Goal: Communication & Community: Answer question/provide support

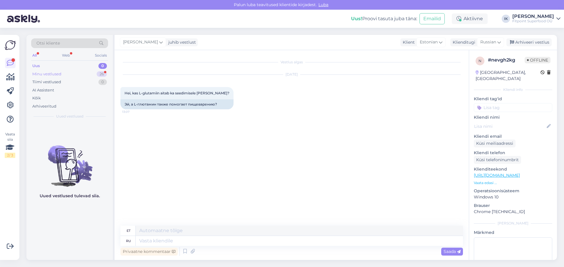
click at [56, 71] on div "Minu vestlused 26" at bounding box center [69, 74] width 77 height 8
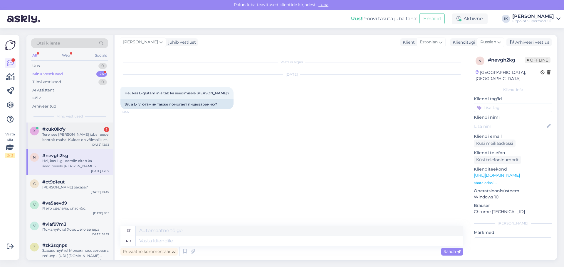
click at [66, 138] on div "Tere, see [PERSON_NAME] juba reedel kontolt maha. Kuidas on võimalik, et see po…" at bounding box center [75, 137] width 67 height 11
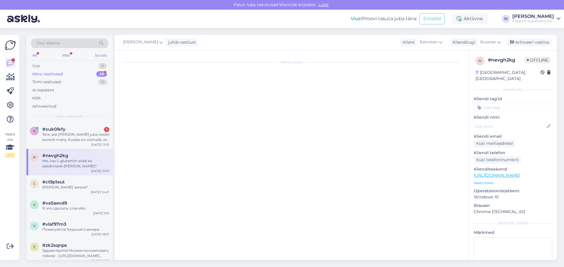
scroll to position [464, 0]
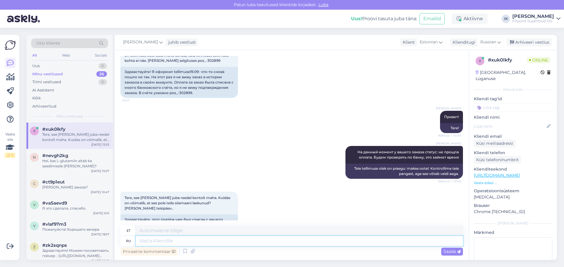
click at [153, 244] on textarea at bounding box center [299, 241] width 327 height 10
type textarea "пОТОМУЧТ"
type textarea "SEST"
type textarea "п"
type textarea "так"
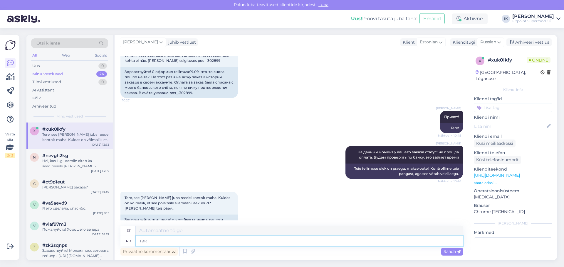
type textarea "Seega"
type textarea "так бывает"
type textarea "see juhtub"
type textarea "так бывает когда"
type textarea "see juhtub siis, kui"
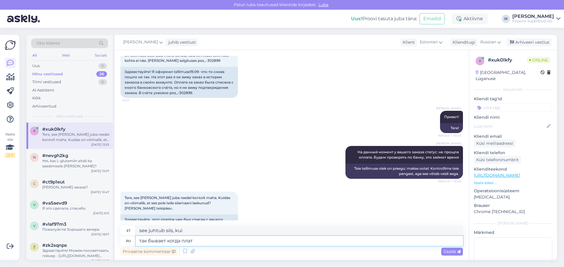
type textarea "так бывает когда плате"
type textarea "See juhtub siis, [PERSON_NAME]"
type textarea "так бывает когда платеж"
type textarea "See juhtub siis, [PERSON_NAME]"
type textarea "так бывает когда платеж не п"
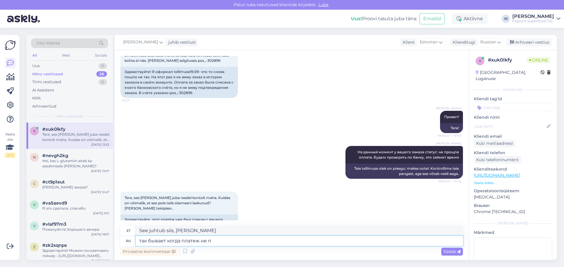
type textarea "See juhtub siis, kui makset ei tehta"
type textarea "так бывает когда платеж не проходит"
type textarea "See juhtub siis, [PERSON_NAME] ei lähe läbi."
type textarea "так бывает когда платеж не проходит сразу"
type textarea "See juhtub siis, [PERSON_NAME] ei laeku kohe."
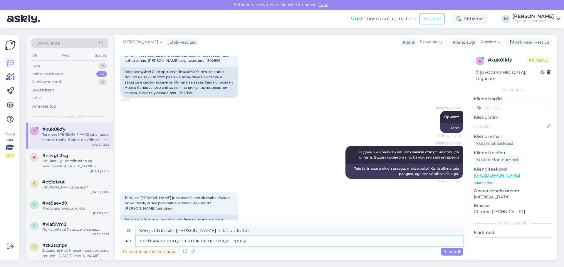
type textarea "так бывает когда платеж не проходит сразу."
type textarea "See juhtub siis, [PERSON_NAME] ei toimu kohe."
type textarea "так бывает когда платеж не проходит сразу. Потом э"
type textarea "See juhtub siis, [PERSON_NAME] ei lähe kohe läbi. Siis"
type textarea "так бывает когда платеж не проходит сразу. Потом это"
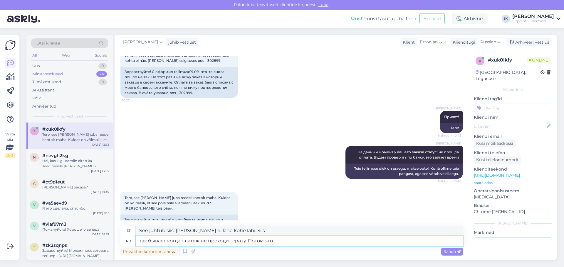
type textarea "See juhtub siis, [PERSON_NAME] ei lähe kohe läbi. Siis see"
type textarea "так бывает когда платеж не проходит сразу. Потом это нужно"
type textarea "See juhtub siis, [PERSON_NAME] ei lähe kohe läbi. Sellisel juhul [PERSON_NAME]"
type textarea "так бывает когда платеж не проходит сразу. Потом это нужно проверять"
type textarea "See juhtub siis, [PERSON_NAME] ei lähe kohe läbi. Seda tuleb hiljem kontrollida."
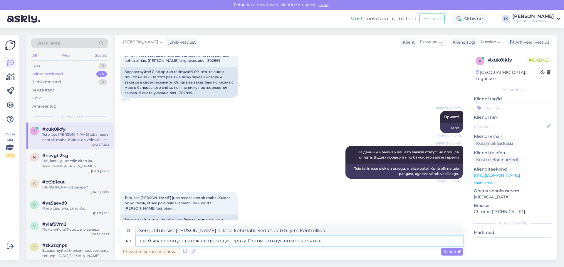
type textarea "так бывает когда платеж не проходит сразу. Потом это нужно проверять в"
type textarea "See juhtub siis, [PERSON_NAME] ei lähe kohe läbi. Sellisel juhul [PERSON_NAME] …"
type textarea "так бывает когда платеж не проходит сразу. Потом это нужно проверять в ручну"
type textarea "See juhtub siis, [PERSON_NAME] ei lähe kohe läbi. Sellisel juhul [PERSON_NAME] …"
type textarea "так бывает когда платеж не проходит сразу. Потом это нужно проверять в ручную"
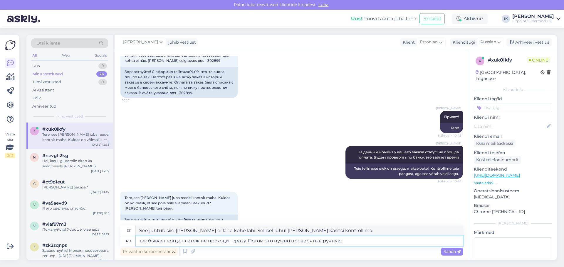
type textarea "See juhtub siis, [PERSON_NAME] ei lähe kohe läbi. Sellisel juhul tuleb seda käs…"
type textarea "так бывает когда платеж не проходит сразу. Потом это нужно проверять в ручную. …"
type textarea "See juhtub siis, [PERSON_NAME] ei lähe kohe läbi. Siis [PERSON_NAME] käsitsi ko…"
type textarea "так бывает когда платеж не проходит сразу. Потом это нужно проверять в ручную. …"
type textarea "See juhtub siis, [PERSON_NAME] kohe ei laeku. Siis tuleb seda käsitsi kontrolli…"
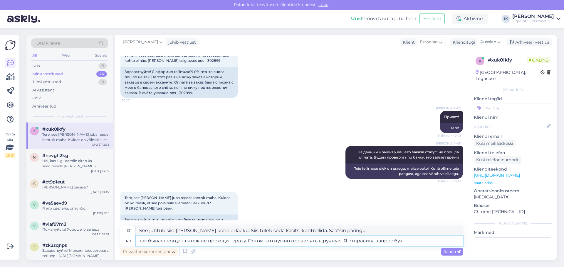
type textarea "так бывает когда платеж не проходит сразу. Потом это нужно проверять в ручную. …"
type textarea "See juhtub siis, [PERSON_NAME] ei lähe kohe läbi. Siis tuleb seda käsitsi kontr…"
type textarea "так бывает когда платеж не проходит сразу. Потом это нужно проверять в ручную. …"
type textarea "See juhtub siis, [PERSON_NAME] kohe ei laeku. Siis tuleb seda käsitsi kontrolli…"
type textarea "так бывает когда платеж не проходит сразу. Потом это нужно проверять в ручную. …"
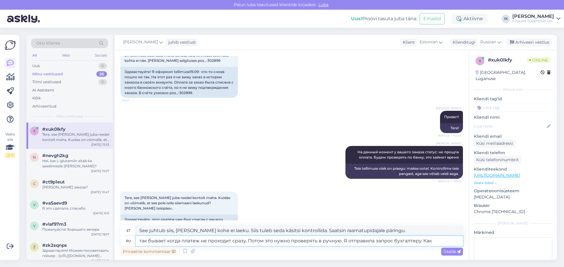
type textarea "See juhtub siis, [PERSON_NAME] kohe ei laeku. Siis tuleb seda käsitsi kontrolli…"
type textarea "так бывает когда платеж не проходит сразу. Потом это нужно проверять в ручную. …"
type textarea "See juhtub siis, [PERSON_NAME] ei lähe kohe läbi. Siis tuleb seda käsitsi kontr…"
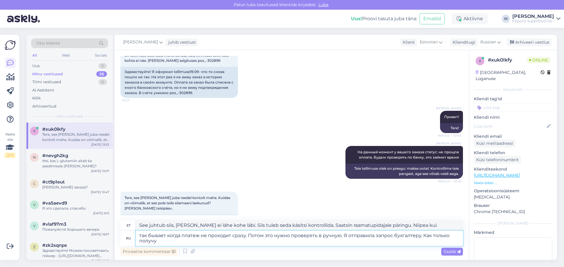
type textarea "так бывает когда платеж не проходит сразу. Потом это нужно проверять в ручную. …"
type textarea "See juhtub siis, [PERSON_NAME] ei lähe kohe läbi. Siis tuleb seda käsitsi kontr…"
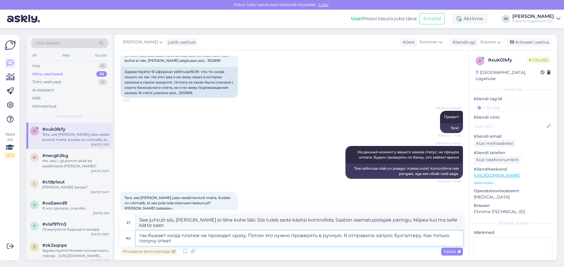
type textarea "так бывает когда платеж не проходит сразу. Потом это нужно проверять в ручную. …"
type textarea "See juhtub siis, [PERSON_NAME] ei lähe kohe läbi. Siis tuleb seda käsitsi kontr…"
type textarea "так бывает когда платеж не проходит сразу. Потом это нужно проверять в ручную. …"
type textarea "See juhtub siis, [PERSON_NAME] ei lähe kohe läbi. Siis tuleb seda käsitsi kontr…"
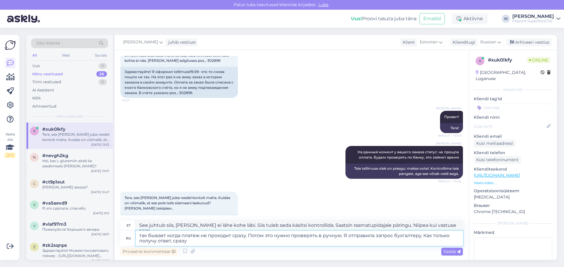
type textarea "так бывает когда платеж не проходит сразу. Потом это нужно проверять в ручную. …"
type textarea "See juhtub siis, [PERSON_NAME] ei lähe kohe läbi. Siis tuleb seda käsitsi kontr…"
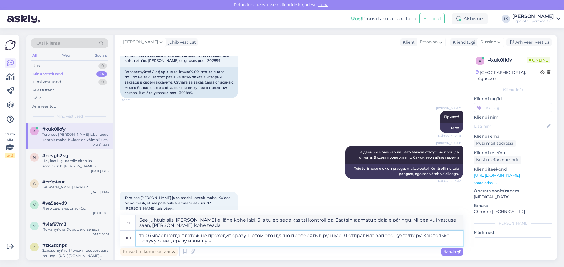
type textarea "так бывает когда платеж не проходит сразу. Потом это нужно проверять в ручную. …"
type textarea "See juhtub siis, [PERSON_NAME] kohe ei laeku. Siis tuleb seda käsitsi kontrolli…"
type textarea "так бывает когда платеж не проходит сразу. Потом это нужно проверять в ручную. …"
type textarea "See juhtub siis, [PERSON_NAME] kohe ei laeku. Siis tuleb seda käsitsi kontrolli…"
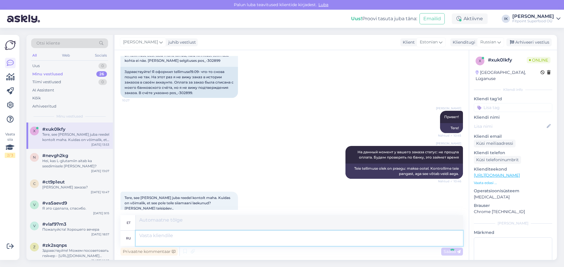
scroll to position [520, 0]
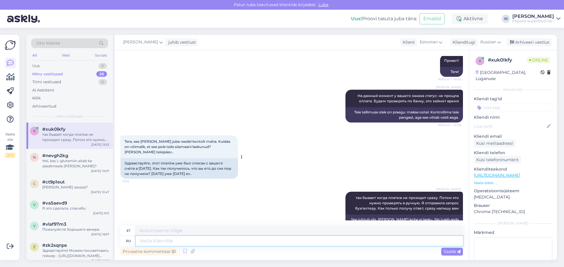
type textarea "р"
type textarea "r"
type textarea "Так"
type textarea "Seega"
type textarea "Т"
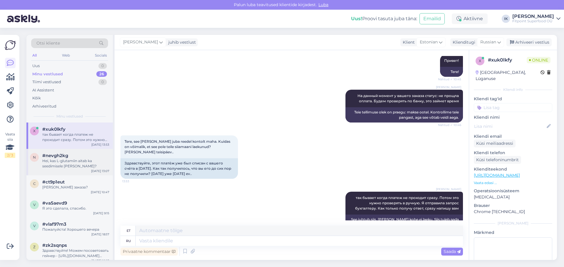
click at [77, 160] on div "Hei, kas L-glutamiin aitab ka seedimisele [PERSON_NAME]?" at bounding box center [75, 163] width 67 height 11
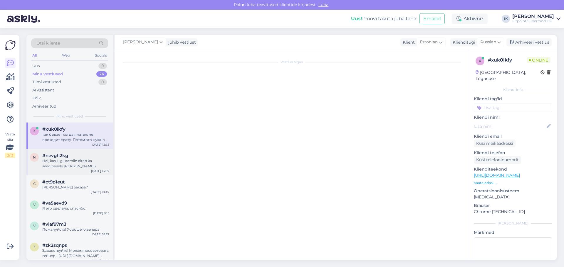
scroll to position [0, 0]
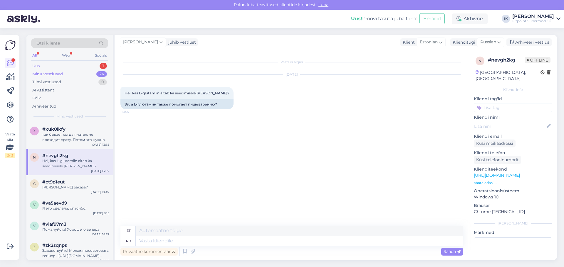
click at [65, 68] on div "Uus 1" at bounding box center [69, 66] width 77 height 8
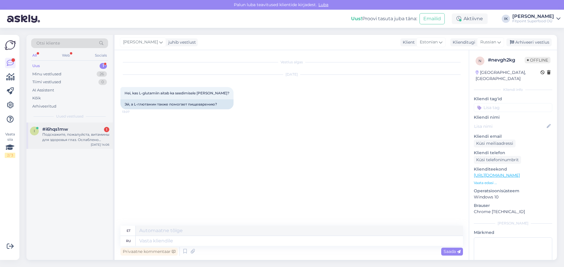
click at [81, 135] on div "Подскажите, пожалуйста, витамины для здоровья глаз. Ослаблено зрение, возраст 5…" at bounding box center [75, 137] width 67 height 11
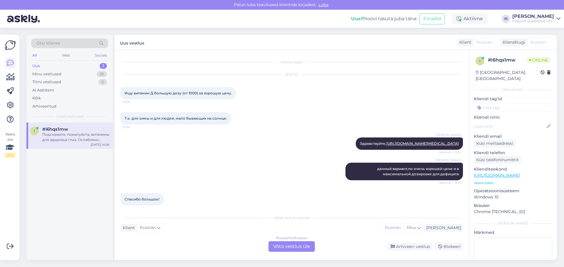
scroll to position [551, 0]
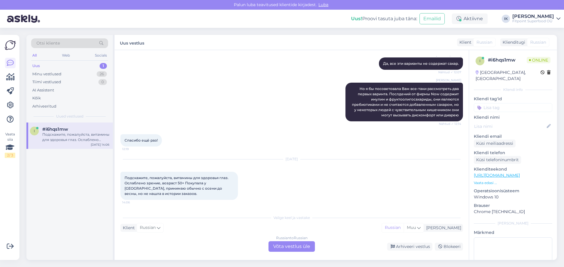
click at [287, 244] on div "Russian to Russian Võta vestlus üle" at bounding box center [291, 247] width 46 height 11
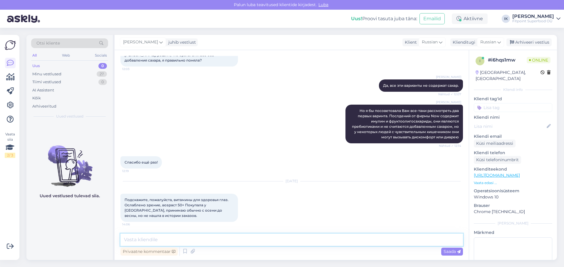
click at [158, 241] on textarea at bounding box center [291, 240] width 342 height 12
type textarea "l"
type textarea "д"
type textarea "Добрый день!"
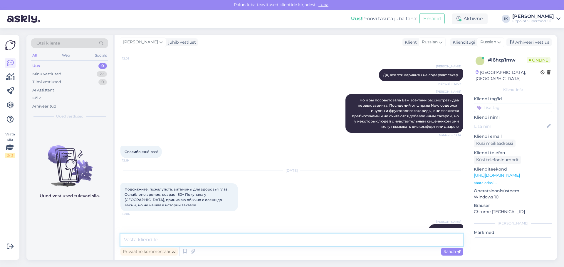
scroll to position [555, 0]
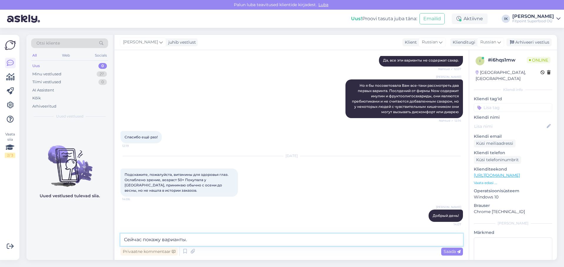
type textarea "Сейчас покажу варианты.."
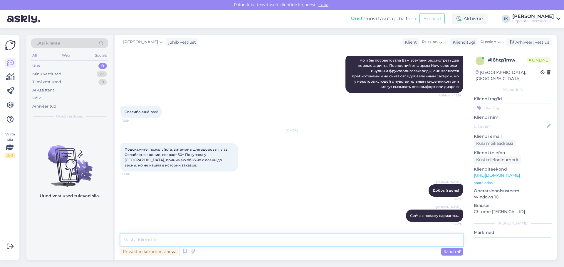
paste textarea "[URL][DOMAIN_NAME]"
type textarea "[URL][DOMAIN_NAME]"
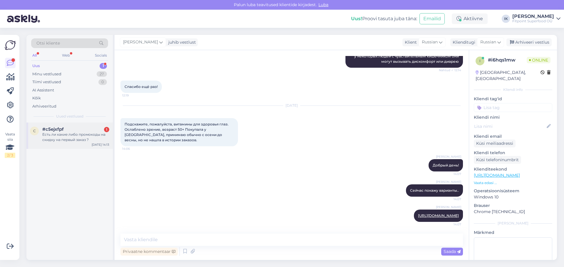
click at [81, 136] on div "Есть ли какие либо промокоды на скидку на первый заказ ?" at bounding box center [75, 137] width 67 height 11
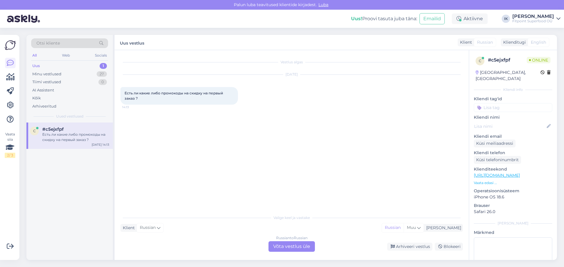
click at [295, 248] on div "Russian to Russian Võta vestlus üle" at bounding box center [291, 247] width 46 height 11
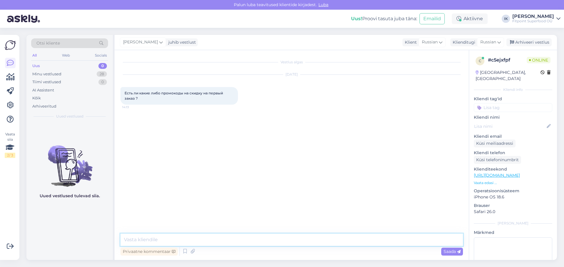
click at [146, 242] on textarea at bounding box center [291, 240] width 342 height 12
click at [172, 239] on textarea at bounding box center [291, 240] width 342 height 12
type textarea "1"
type textarea "Добрый день!"
type textarea "10% есливы оформите подписку"
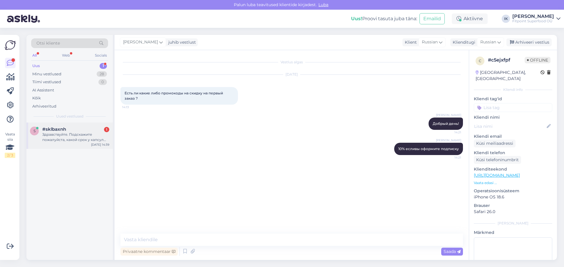
click at [72, 139] on div "Здравствуйте. Подскажите пожалуйста, какой срок у капсул zovacor forte 75?" at bounding box center [75, 137] width 67 height 11
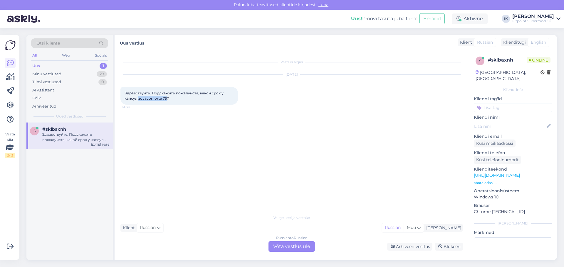
drag, startPoint x: 166, startPoint y: 98, endPoint x: 138, endPoint y: 101, distance: 28.9
click at [138, 101] on div "Здравствуйте. Подскажите пожалуйста, какой срок у капсул zovacor forte 75? 14:39" at bounding box center [178, 96] width 117 height 18
copy span "zovacor forte 75"
click at [291, 247] on div "Russian to Russian Võta vestlus üle" at bounding box center [291, 247] width 46 height 11
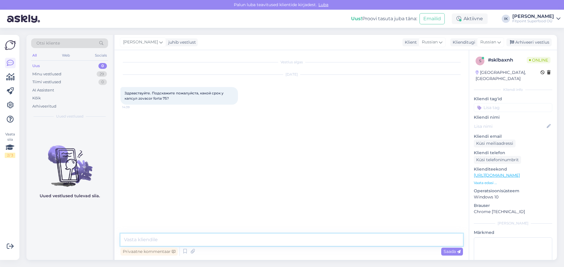
click at [169, 236] on textarea at bounding box center [291, 240] width 342 height 12
type textarea "Добрый день!"
type textarea "03.2027"
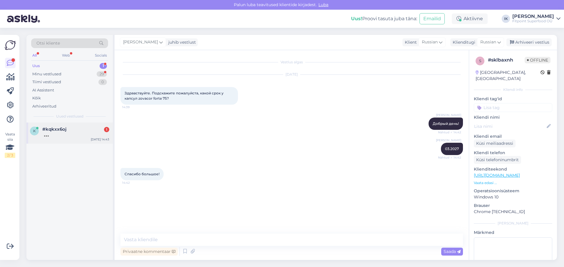
click at [73, 134] on div at bounding box center [75, 134] width 67 height 5
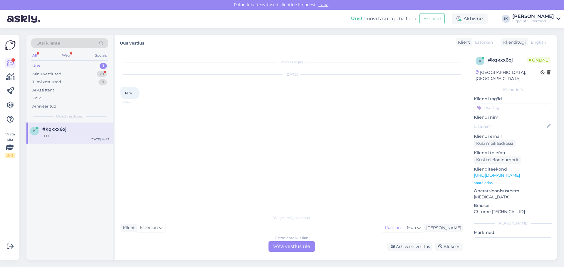
click at [282, 244] on div "Estonian to Russian Võta vestlus üle" at bounding box center [291, 247] width 46 height 11
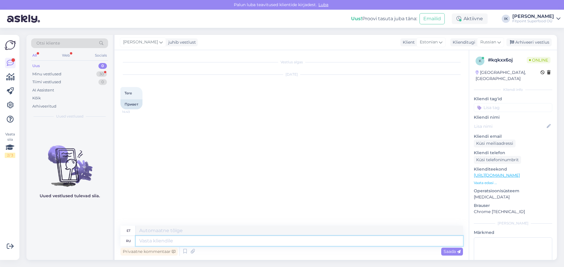
click at [267, 243] on textarea at bounding box center [299, 241] width 327 height 10
type textarea "Здравствуйте"
type textarea "Tere"
type textarea "Здравствуйте"
drag, startPoint x: 457, startPoint y: 256, endPoint x: 456, endPoint y: 253, distance: 3.4
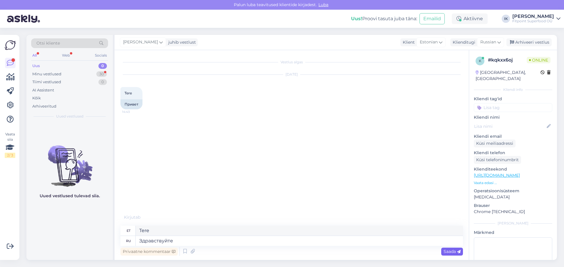
click at [456, 256] on div "Privaatne kommentaar Saada" at bounding box center [291, 251] width 342 height 11
click at [456, 253] on span "Saada" at bounding box center [451, 251] width 17 height 5
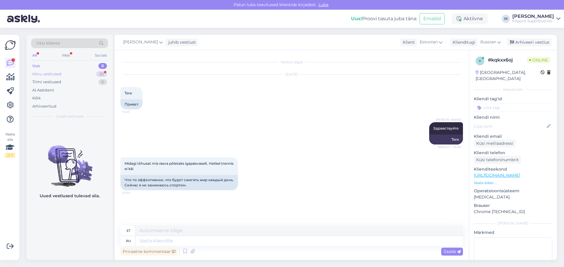
click at [55, 76] on div "Minu vestlused" at bounding box center [46, 74] width 29 height 6
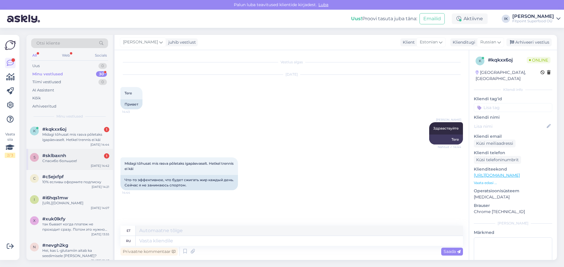
click at [72, 161] on div "Спасибо большое!" at bounding box center [75, 160] width 67 height 5
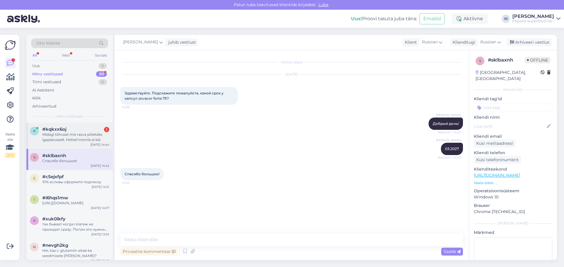
click at [76, 131] on div "#kqkxx6oj 1" at bounding box center [75, 129] width 67 height 5
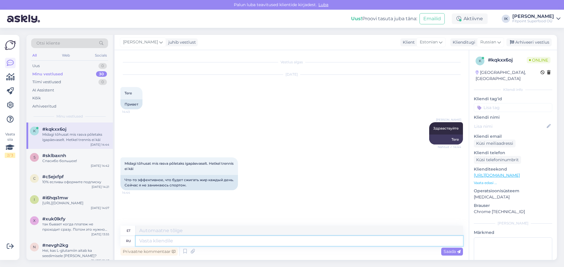
click at [193, 241] on textarea at bounding box center [299, 241] width 327 height 10
type textarea "C"
type textarea "Ghtgfhfns"
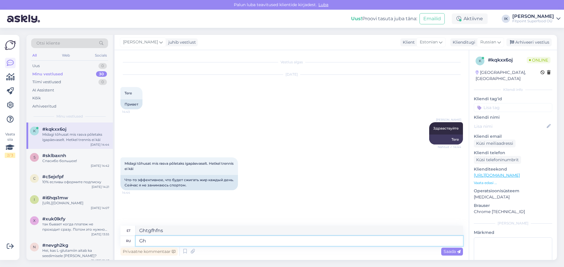
type textarea "G"
type textarea "Gh"
type textarea "к с"
type textarea "Kuni"
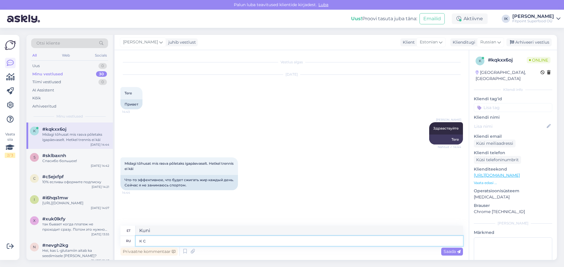
type textarea "к"
type textarea "nii"
type textarea "к"
type textarea "Kuni"
paste textarea "[URL][DOMAIN_NAME]"
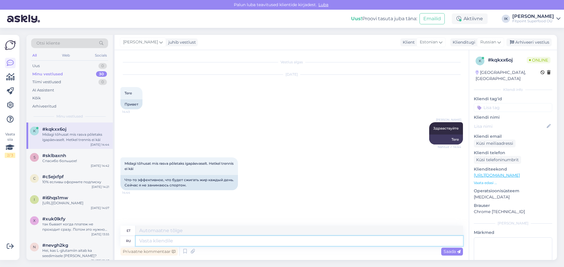
type textarea "[URL][DOMAIN_NAME]"
click at [455, 252] on span "Saada" at bounding box center [451, 251] width 17 height 5
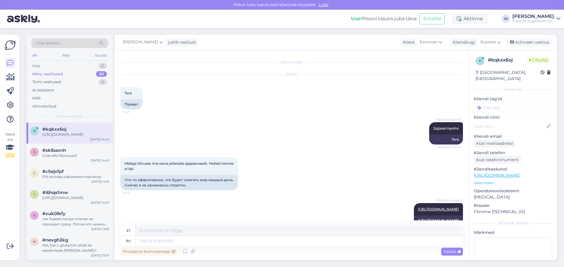
scroll to position [11, 0]
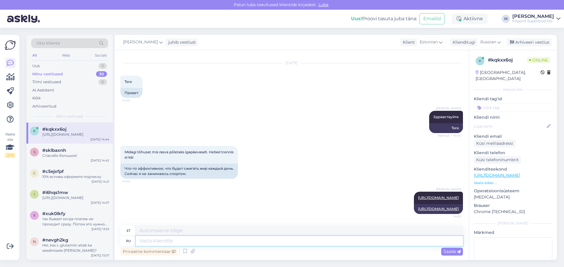
click at [235, 242] on textarea at bounding box center [299, 241] width 327 height 10
type textarea "С"
type textarea "KOOS"
type textarea "Здесь"
type textarea "Siin"
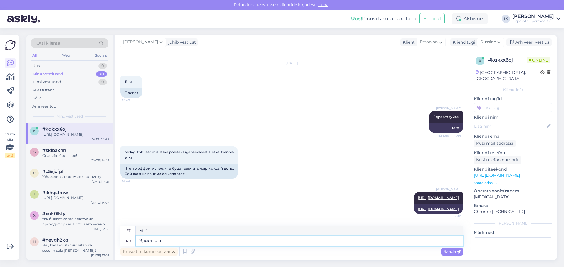
type textarea "Здесь вы"
type textarea "Siin sa oled"
type textarea "Здесь вы можете"
type textarea "Siin saate"
type textarea "Здесь вы можете выбрать"
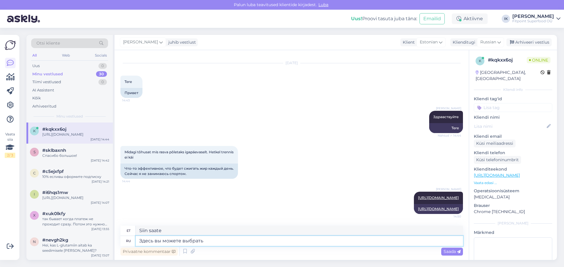
type textarea "Siin saate valida"
type textarea "Здесь вы можете выбрать подходящий д"
type textarea "Siit saad valida sobiva"
type textarea "Здесь вы можете выбрать подходящий для в"
type textarea "Siit saad valida endale sobiva"
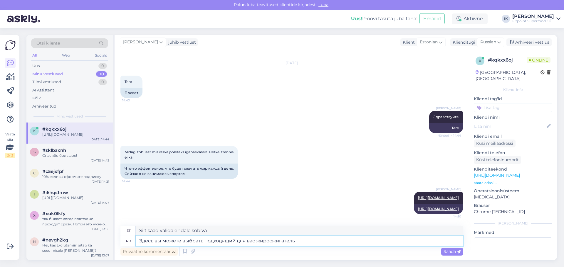
type textarea "Здесь вы можете выбрать подходящий для вас жиросжигатель."
type textarea "Siit saad valida endale sobiva rasvapõletaja."
type textarea "Здесь вы можете выбрать подходящий для вас жиросжигатель."
click at [446, 254] on span "Saada" at bounding box center [451, 251] width 17 height 5
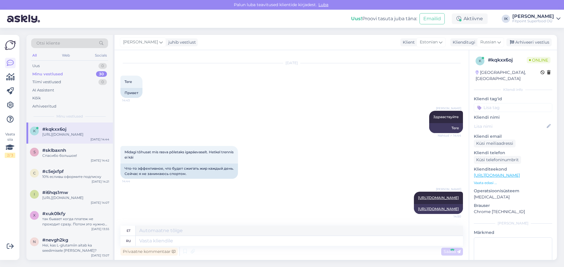
scroll to position [52, 0]
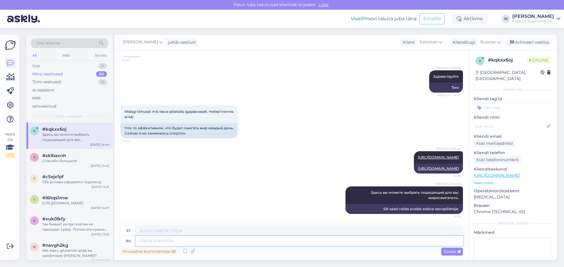
click at [238, 242] on textarea at bounding box center [299, 241] width 327 height 10
type textarea "Но"
type textarea "Aga"
type textarea "Но без"
type textarea "Aga ilma"
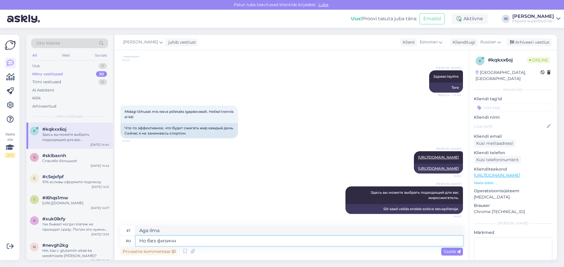
type textarea "Но без физич"
type textarea "Aga ilma füüsilise"
type textarea "Но без физической активности к"
type textarea "Aga ilma füüsilise aktiivsuseta"
type textarea "Но без физической активности к сожалению"
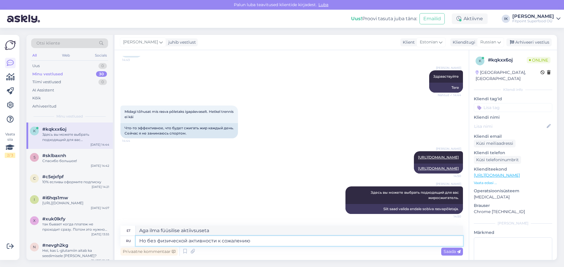
type textarea "Aga ilma füüsilise aktiivsuseta, kahjuks"
type textarea "Но без физической активности к сожалению не"
type textarea "Aga kahjuks ilma füüsilise aktiivsuseta pole..."
type textarea "Но без физической активности к сожалению не р"
type textarea "Kuid ilma füüsilise aktiivsuseta pole see kahjuks võimalik."
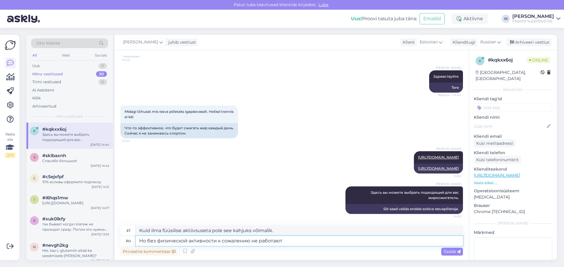
type textarea "Но без физической активности к сожалению не работают."
type textarea "Kuid kahjuks ei tööta nad ilma füüsilise tegevuseta."
type textarea "Но без физической активности к сожалению не"
type textarea "Aga kahjuks ilma füüsilise aktiivsuseta pole..."
type textarea "Но без физической активности к сожалению не"
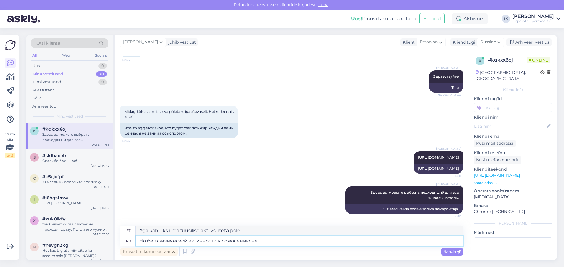
type textarea "Kuid ilma füüsilise aktiivsuseta pole see kahjuks efektiivne."
type textarea "Но без физической активности к сожалению н"
type textarea "Aga kahjuks ilma füüsilise aktiivsuseta pole..."
type textarea "Но без физической активности к сожалению"
type textarea "Aga ilma füüsilise aktiivsuseta, kahjuks"
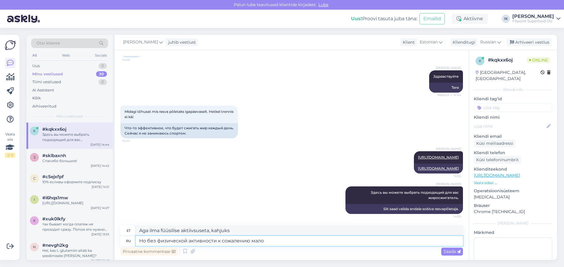
type textarea "Но без физической активности к сожалению мало"
type textarea "Kuid ilma füüsilise aktiivsuseta sellest kahjuks ei piisa."
type textarea "Но без физической активности к сожалению мало эффек"
type textarea "Kuid ilma füüsilise aktiivsuseta on kahjuks [PERSON_NAME] mõju."
type textarea "Но без физической активности к сожалению мало эффективны."
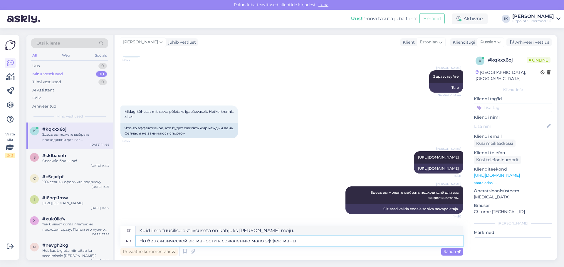
type textarea "Kuid ilma füüsilise aktiivsuseta pole need kahjuks eriti tõhusad."
type textarea "Но без физической активности к сожалению мало эффективны."
click at [451, 252] on span "Saada" at bounding box center [451, 251] width 17 height 5
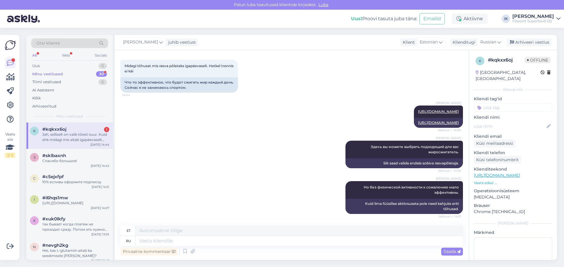
scroll to position [144, 0]
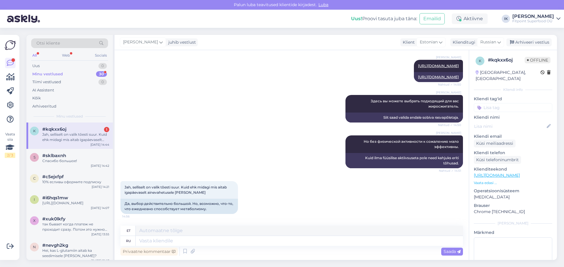
click at [172, 123] on div "[PERSON_NAME] Здесь вы можете выбрать подходящий для вас жиросжигатель. Nähtud …" at bounding box center [291, 109] width 342 height 41
click at [88, 138] on div "Jah, selliselt on valik tõesti suur. Kuid ehk midagi mis aitab igapäevaselt ain…" at bounding box center [75, 137] width 67 height 11
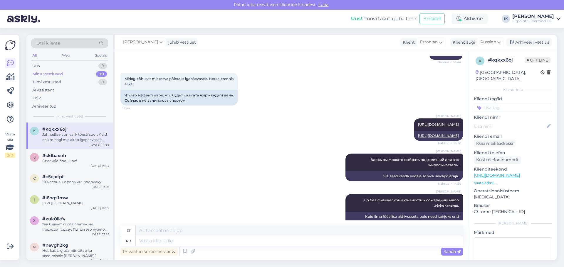
scroll to position [55, 0]
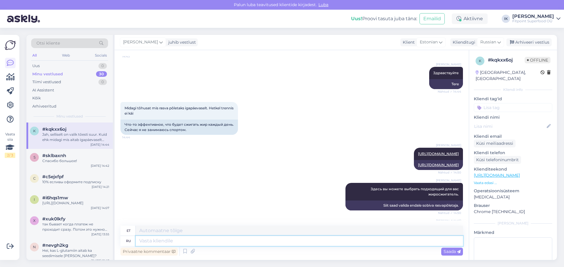
click at [154, 241] on textarea at bounding box center [299, 241] width 327 height 10
type textarea "äNB"
type textarea "äNB DF"
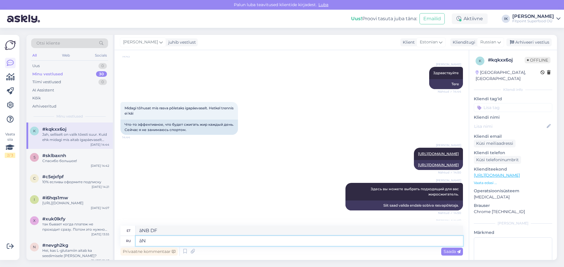
type textarea "ä"
type textarea "äNB"
type textarea "эТИ"
type textarea "need"
type textarea "эТИ ВАРИАНТЫ"
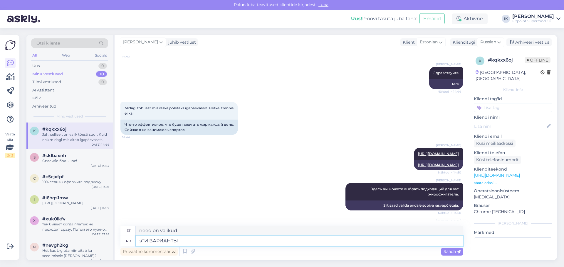
type textarea "NEED VÕIMALUSED"
type textarea "э"
type textarea "need"
type textarea "Эти"
type textarea "Need"
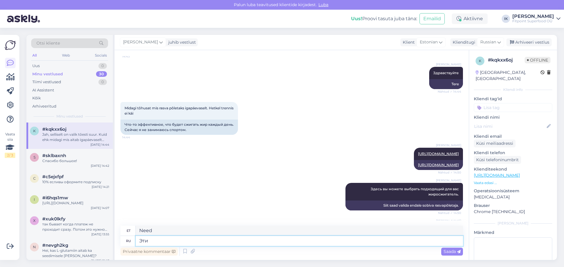
type textarea "Эти а"
type textarea "Need a"
type textarea "Эти"
type textarea "Need"
type textarea "Эти варианты"
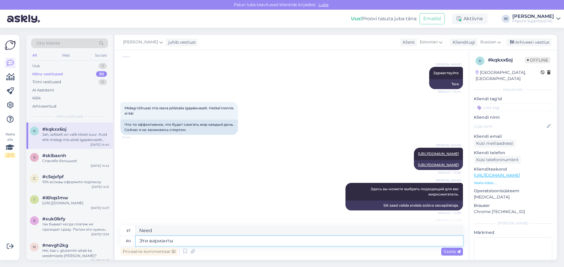
type textarea "Need valikud..."
type textarea "Эти варианты"
type textarea "Need valikud"
paste textarea "[URL][DOMAIN_NAME]"
type textarea "Эти варианты [URL][DOMAIN_NAME]"
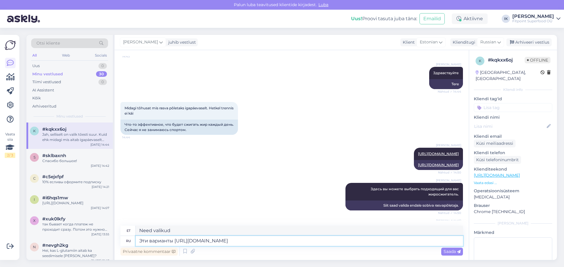
type textarea "Need valikud [URL][DOMAIN_NAME]"
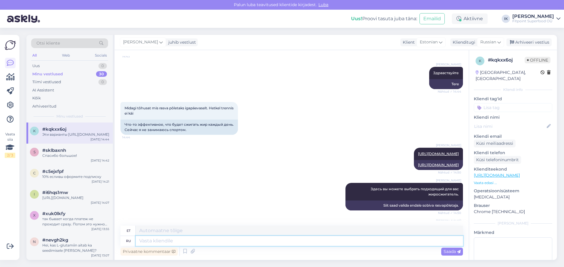
scroll to position [189, 0]
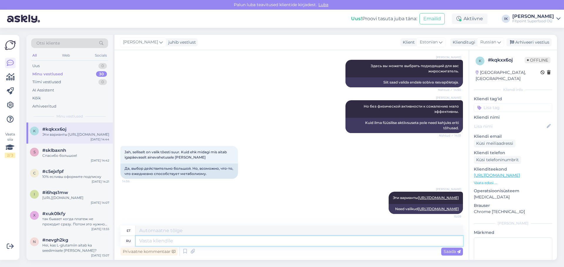
paste textarea "[URL][DOMAIN_NAME]"
type textarea "[URL][DOMAIN_NAME]"
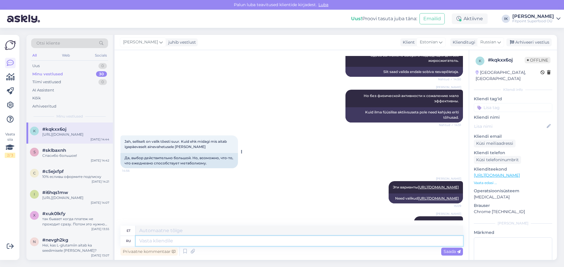
scroll to position [225, 0]
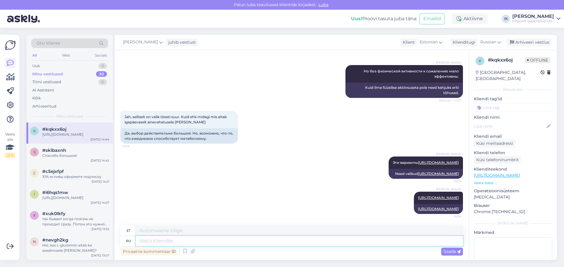
paste textarea "[URL][DOMAIN_NAME]"
type textarea "[URL][DOMAIN_NAME]"
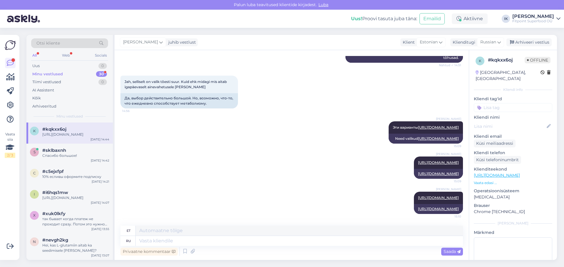
click at [64, 72] on div "Minu vestlused 30" at bounding box center [69, 74] width 77 height 8
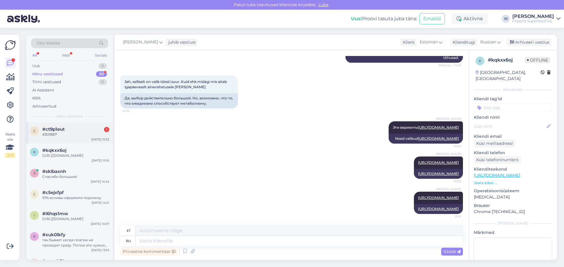
click at [77, 135] on div "#301887" at bounding box center [75, 134] width 67 height 5
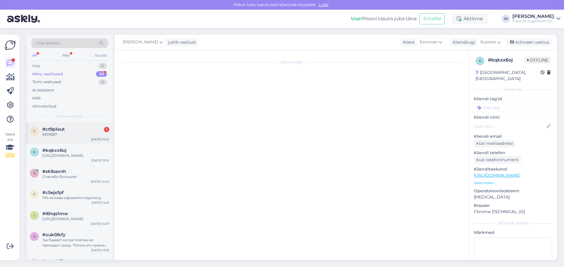
scroll to position [22, 0]
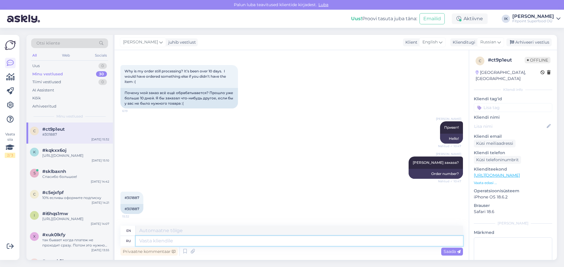
click at [176, 238] on textarea at bounding box center [299, 241] width 327 height 10
type textarea "Про"
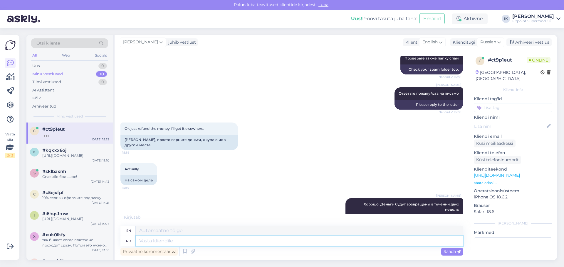
scroll to position [361, 0]
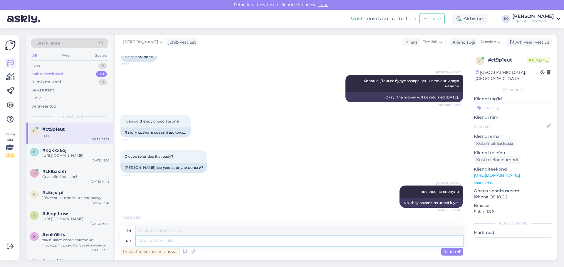
click at [179, 239] on textarea at bounding box center [299, 241] width 327 height 10
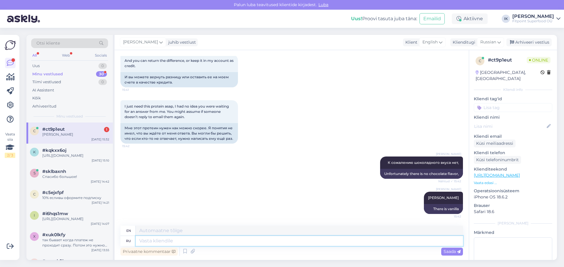
scroll to position [619, 0]
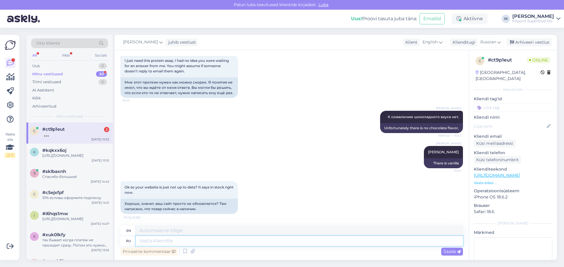
click at [160, 245] on textarea at bounding box center [299, 241] width 327 height 10
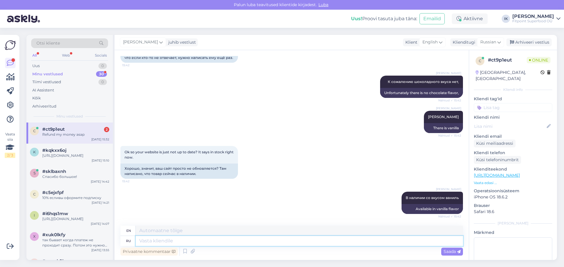
scroll to position [735, 0]
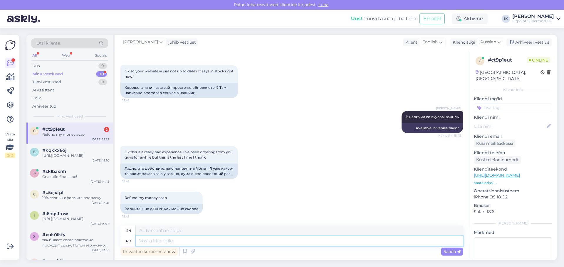
click at [183, 241] on textarea at bounding box center [299, 241] width 327 height 10
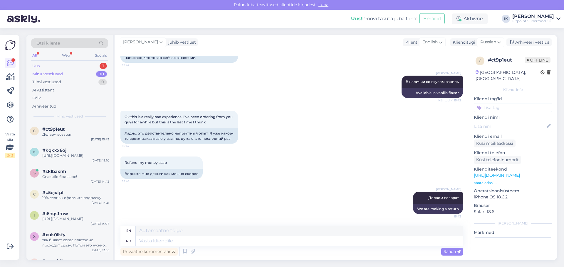
click at [39, 67] on div "Uus" at bounding box center [35, 66] width 7 height 6
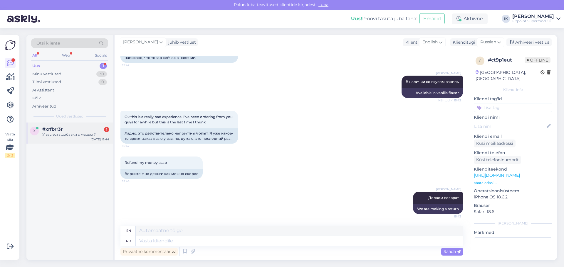
click at [64, 132] on div "У вас есть добавки с медью ?" at bounding box center [75, 134] width 67 height 5
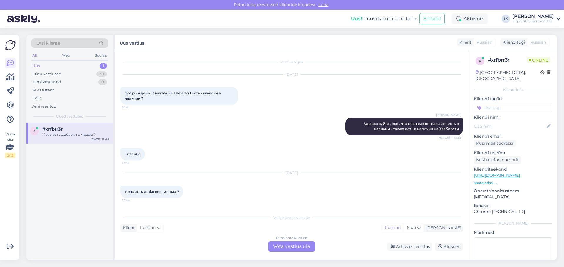
click at [284, 248] on div "Russian to Russian Võta vestlus üle" at bounding box center [291, 247] width 46 height 11
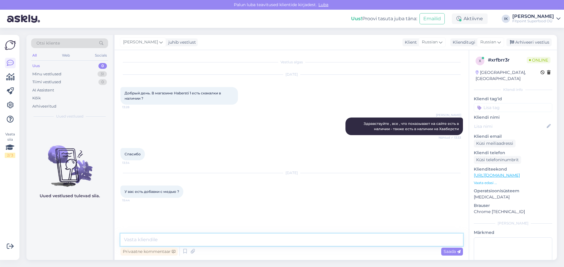
click at [157, 243] on textarea at bounding box center [291, 240] width 342 height 12
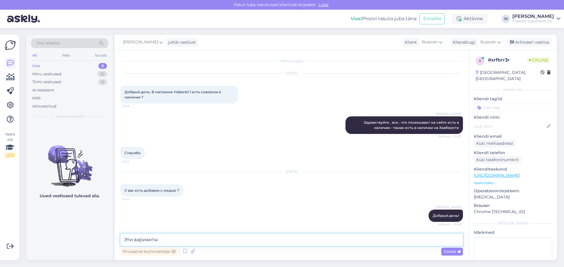
paste textarea "[URL][DOMAIN_NAME]"
click at [453, 251] on span "Saada" at bounding box center [451, 251] width 17 height 5
